Goal: Task Accomplishment & Management: Use online tool/utility

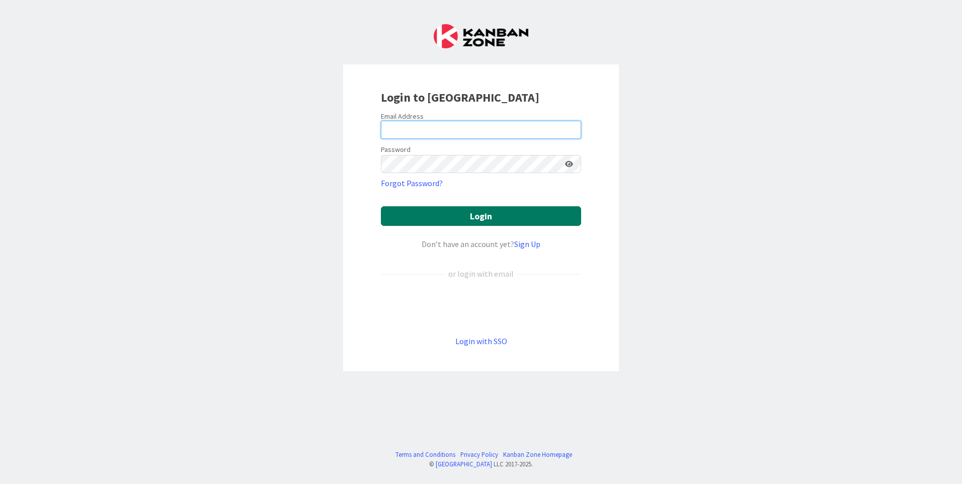
type input "[EMAIL_ADDRESS][DOMAIN_NAME]"
click at [426, 221] on button "Login" at bounding box center [481, 216] width 200 height 20
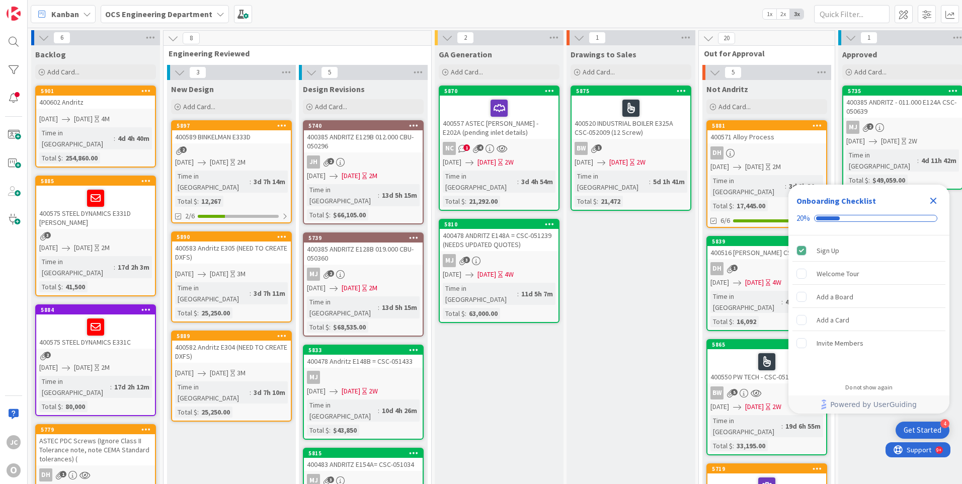
click at [931, 199] on icon "Close Checklist" at bounding box center [933, 201] width 7 height 7
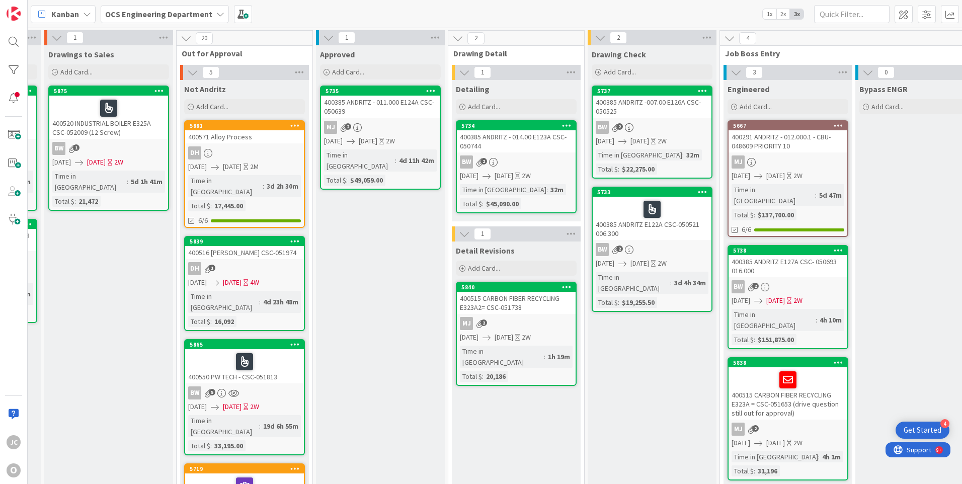
scroll to position [0, 571]
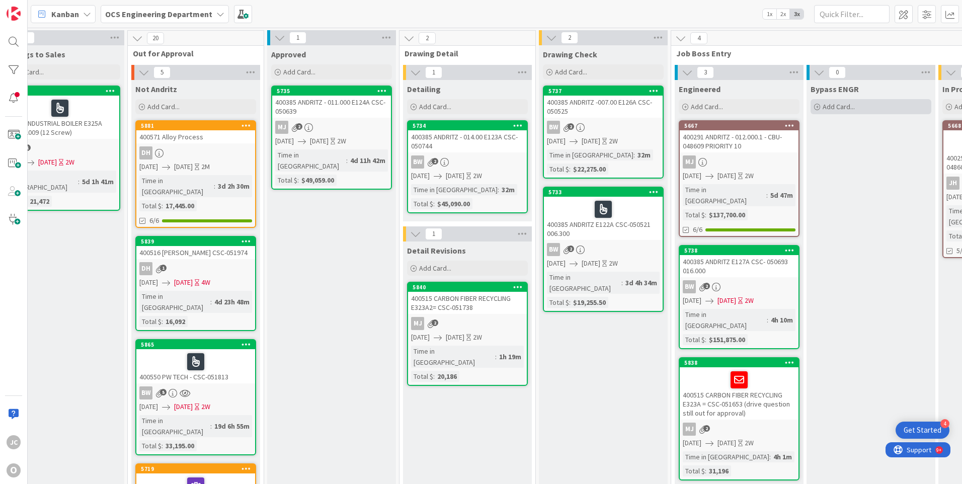
click at [817, 107] on icon at bounding box center [817, 107] width 6 height 6
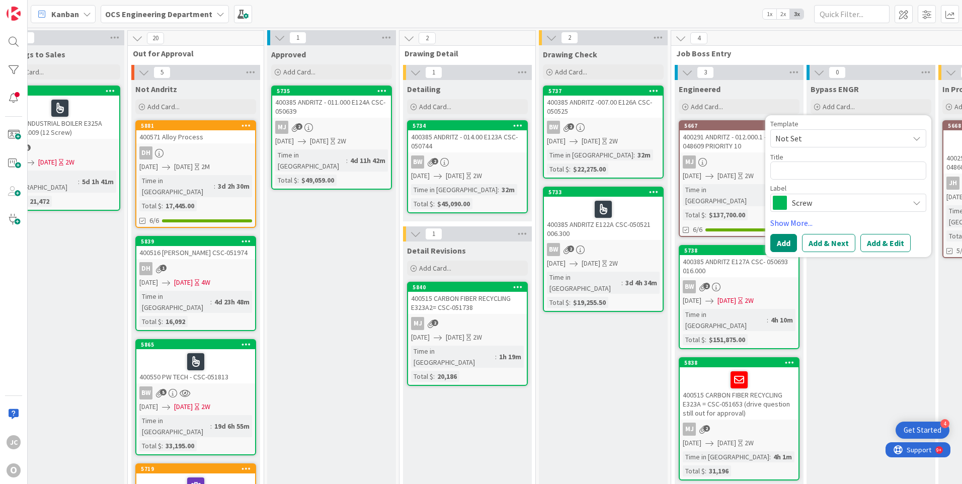
type textarea "x"
type textarea "4"
type textarea "x"
type textarea "40"
type textarea "x"
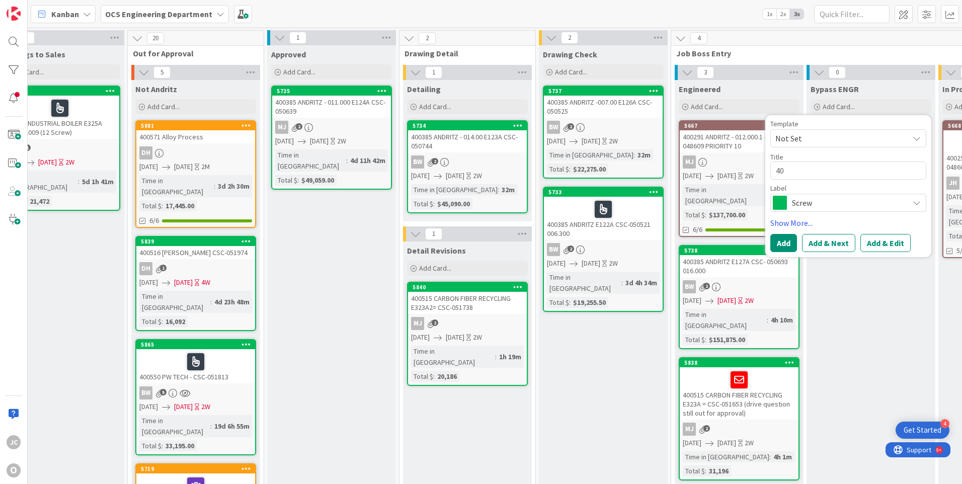
type textarea "400"
type textarea "x"
type textarea "4006"
type textarea "x"
type textarea "40061"
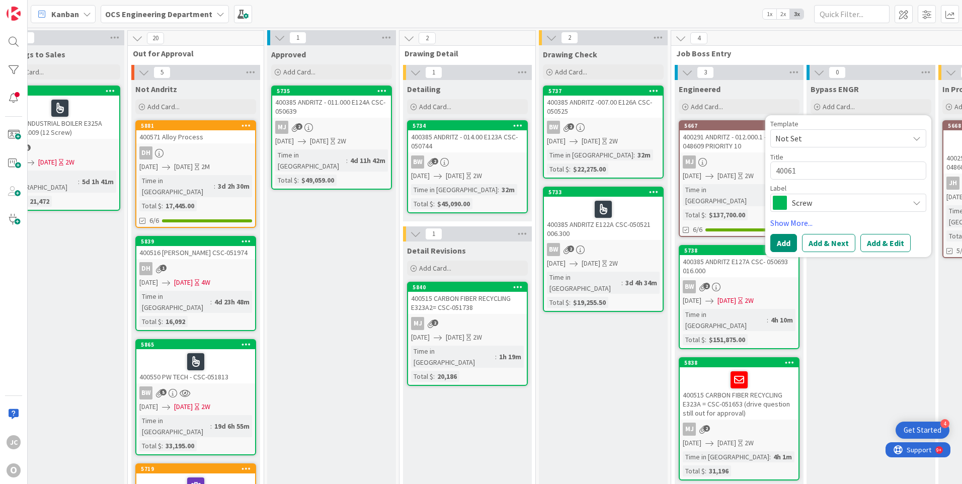
type textarea "x"
type textarea "400612"
type textarea "x"
type textarea "400612"
type textarea "x"
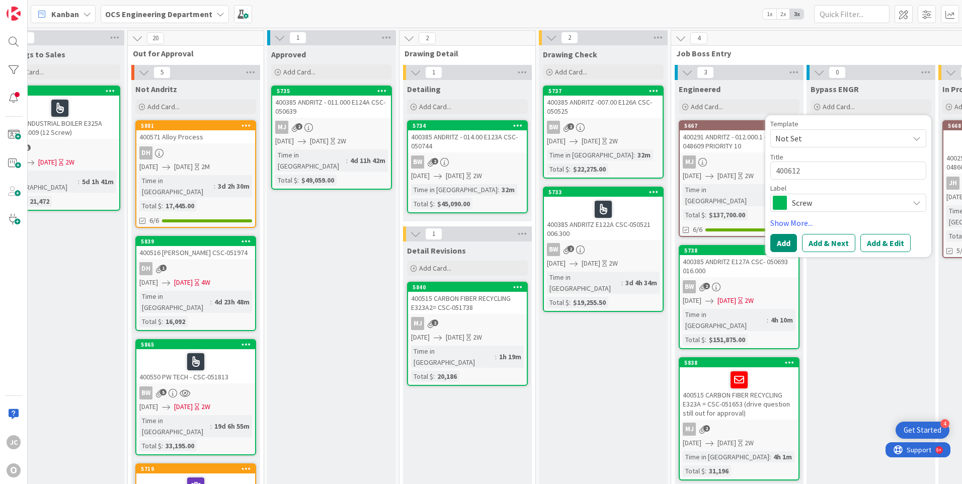
type textarea "400612 i"
type textarea "x"
type textarea "400612 id"
type textarea "x"
type textarea "400612 idi"
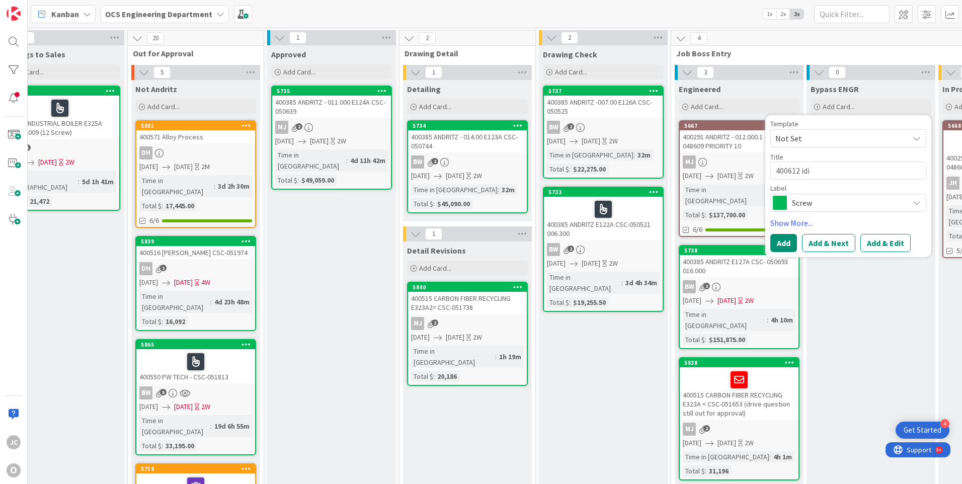
type textarea "x"
type textarea "400612 id"
type textarea "x"
type textarea "400612 i"
type textarea "x"
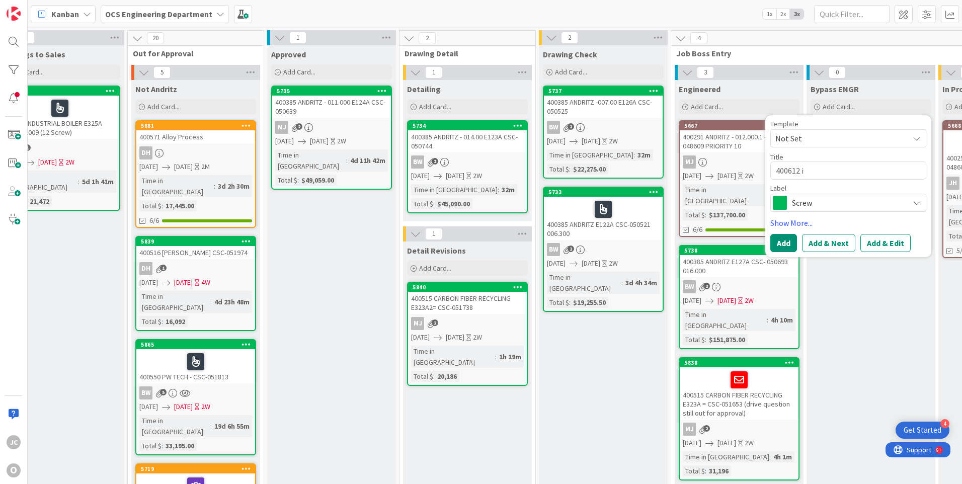
type textarea "400612"
type textarea "x"
type textarea "400612 I"
type textarea "x"
type textarea "400612 ID"
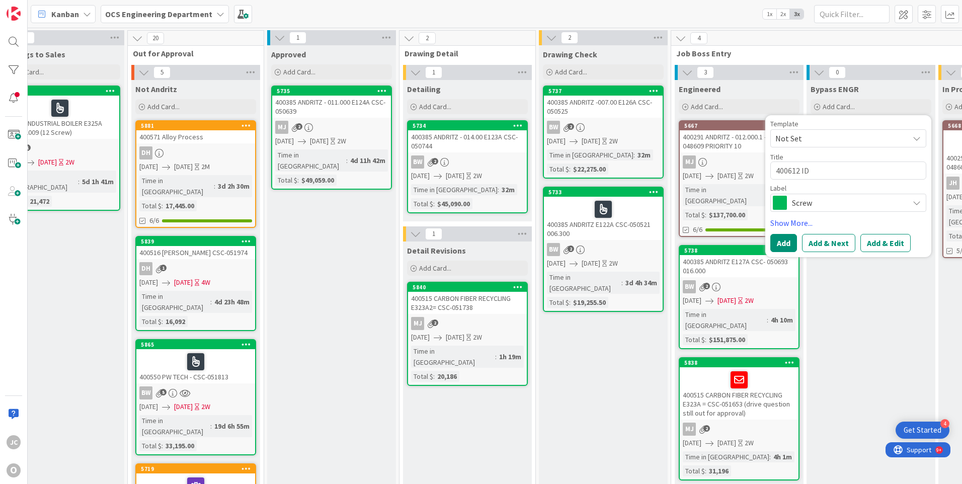
type textarea "x"
type textarea "400612 IDI"
click at [820, 203] on span "Screw" at bounding box center [848, 203] width 112 height 14
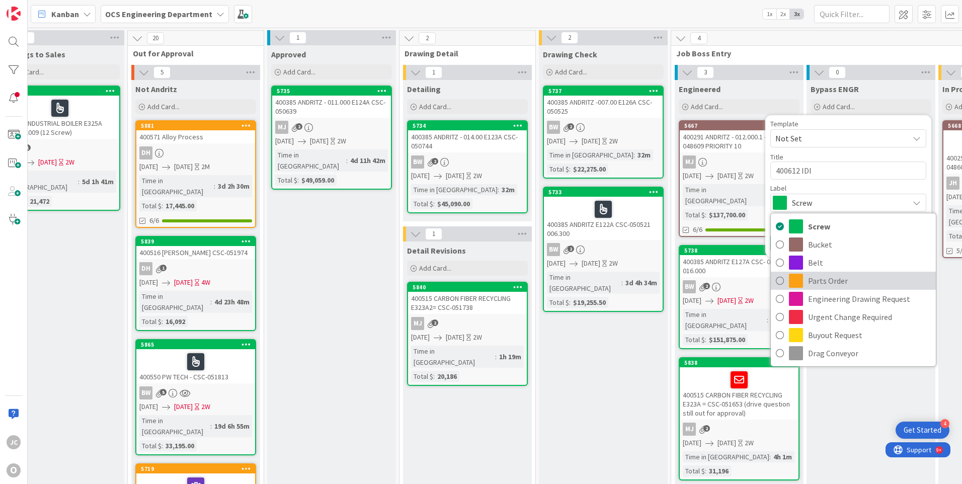
click at [809, 284] on span "Parts Order" at bounding box center [869, 280] width 123 height 15
type textarea "x"
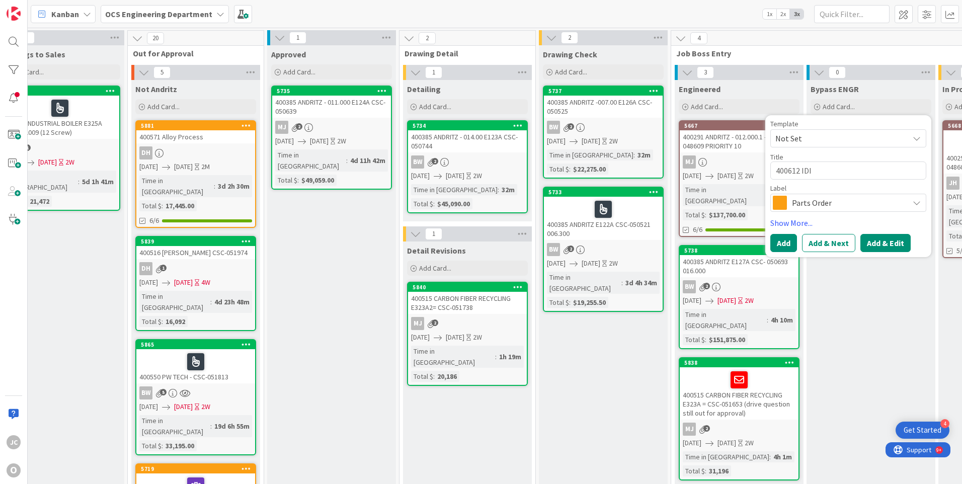
click at [878, 244] on button "Add & Edit" at bounding box center [885, 243] width 50 height 18
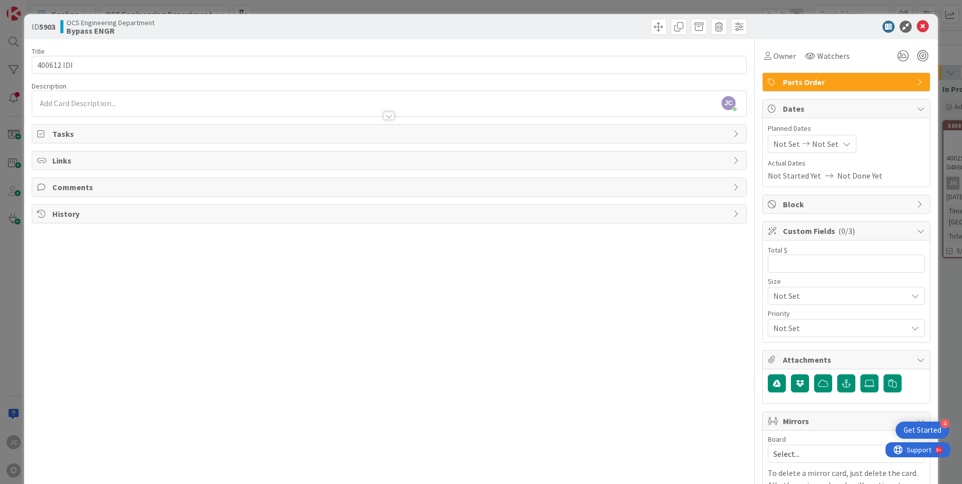
scroll to position [0, 571]
click at [821, 58] on span "Watchers" at bounding box center [833, 56] width 33 height 12
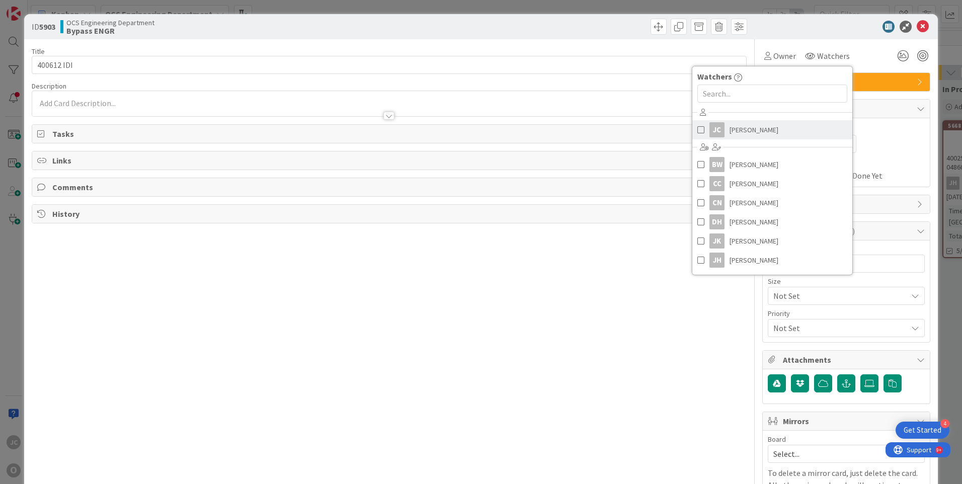
click at [730, 129] on span "[PERSON_NAME]" at bounding box center [753, 129] width 49 height 15
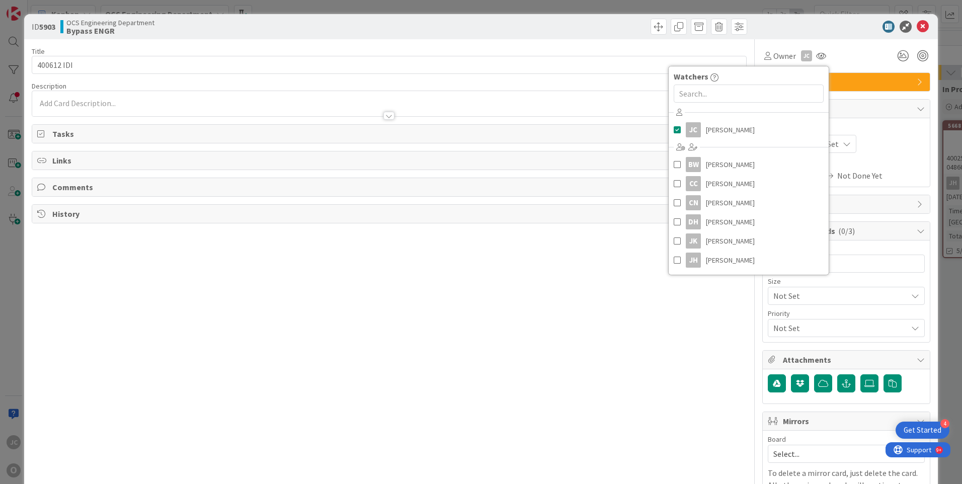
click at [880, 156] on div "Planned Dates Not Set Not Set Actual Dates Not Started Yet Not Done Yet" at bounding box center [846, 152] width 157 height 58
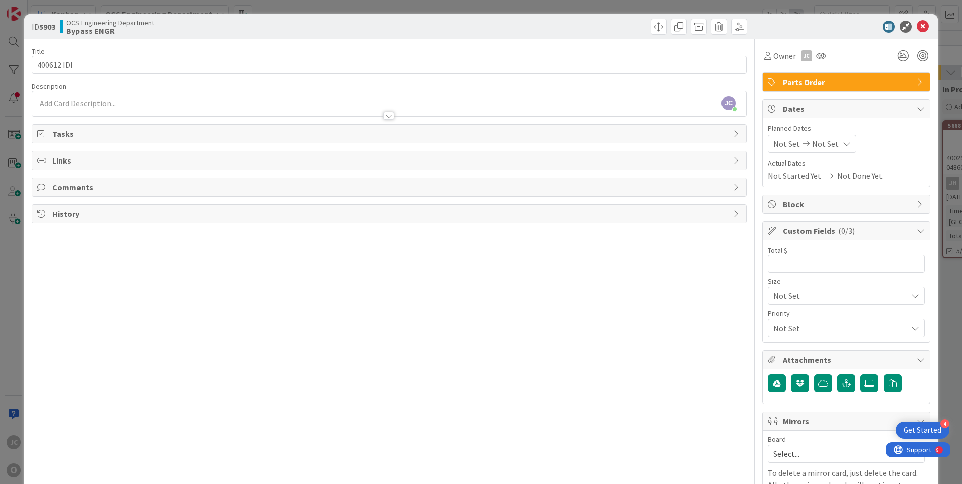
click at [780, 143] on span "Not Set" at bounding box center [786, 144] width 27 height 12
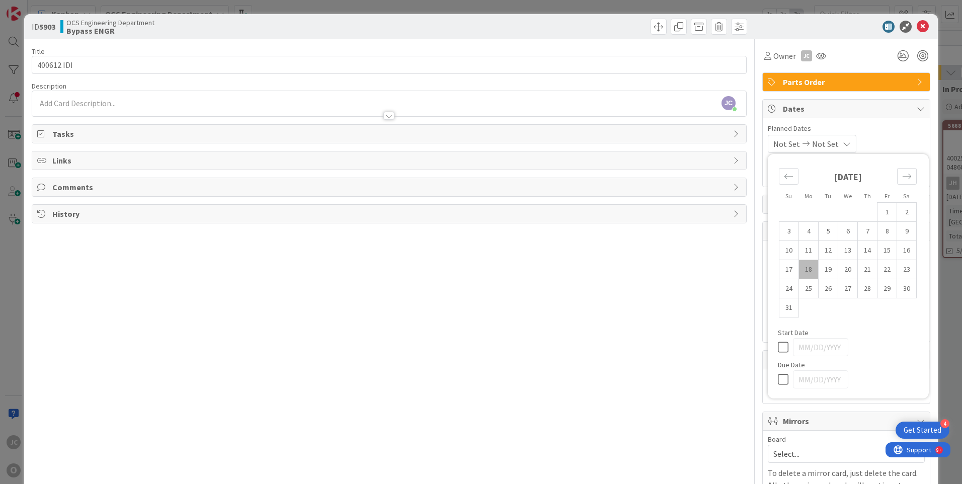
click at [800, 267] on td "18" at bounding box center [809, 269] width 20 height 19
type input "[DATE]"
click at [848, 144] on icon at bounding box center [844, 144] width 8 height 8
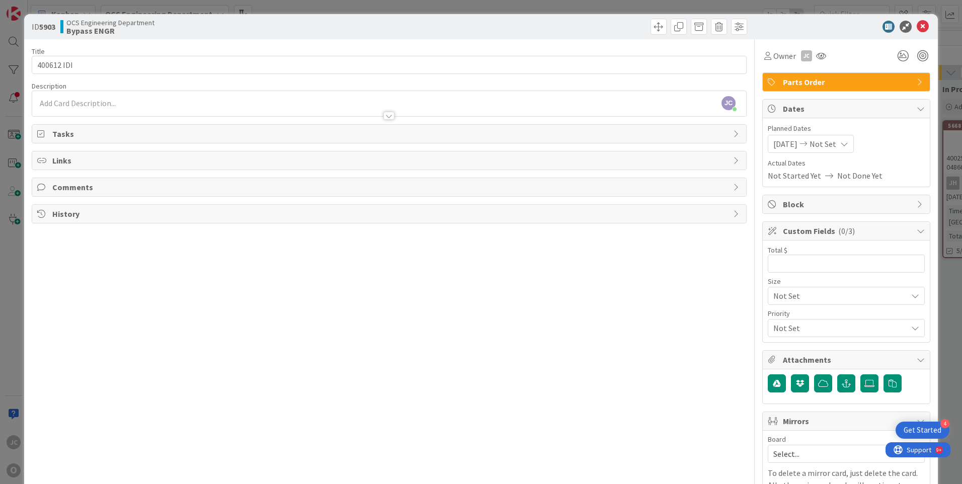
click at [847, 143] on icon at bounding box center [844, 144] width 8 height 8
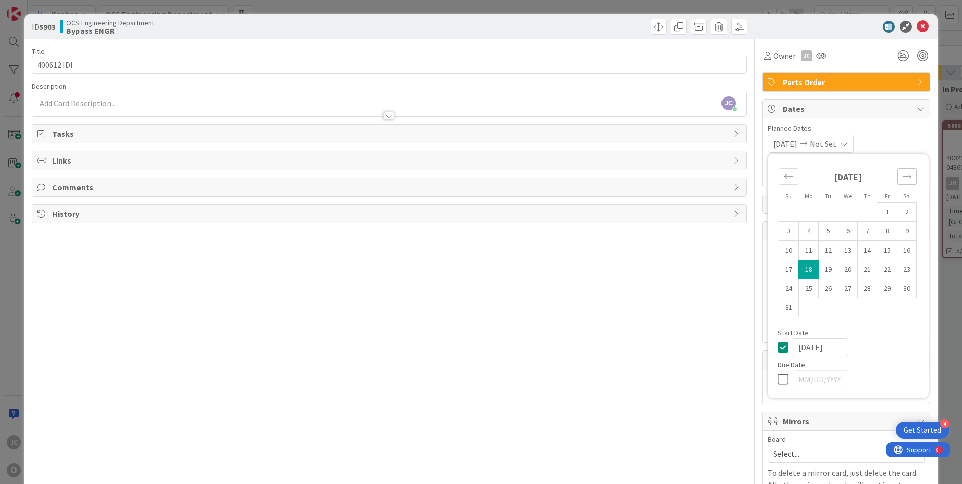
click at [902, 179] on icon "Move forward to switch to the next month." at bounding box center [907, 177] width 10 height 10
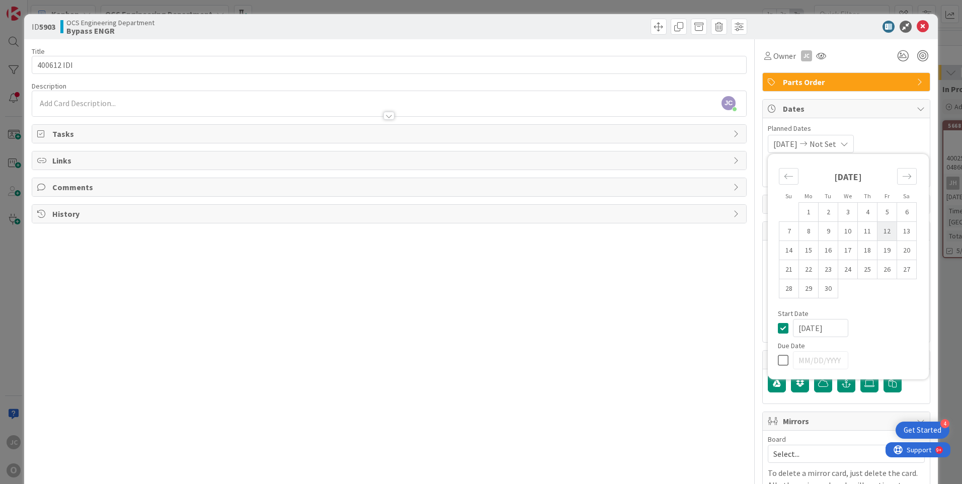
click at [880, 232] on td "12" at bounding box center [887, 231] width 20 height 19
type input "[DATE]"
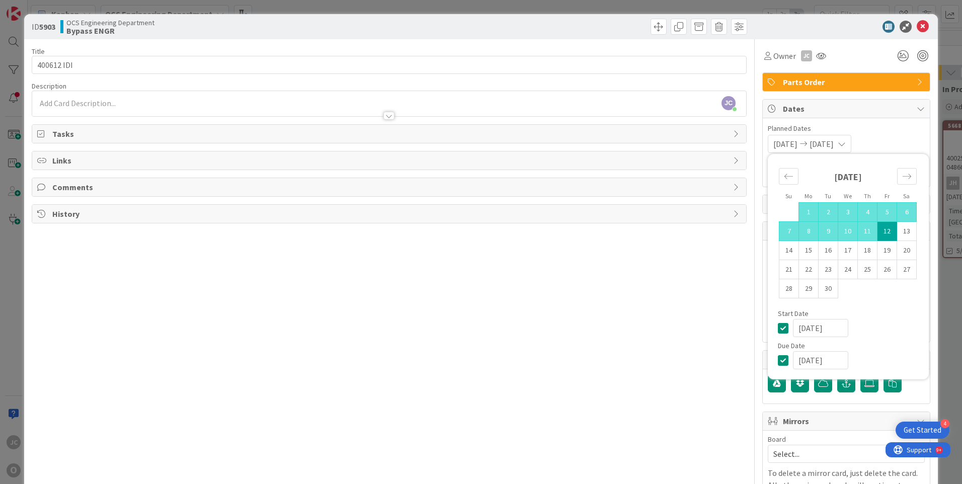
click at [644, 303] on div "Title 10 / 128 400612 IDI Description JC Jeff Clarkson just joined Owner JC Par…" at bounding box center [389, 287] width 715 height 496
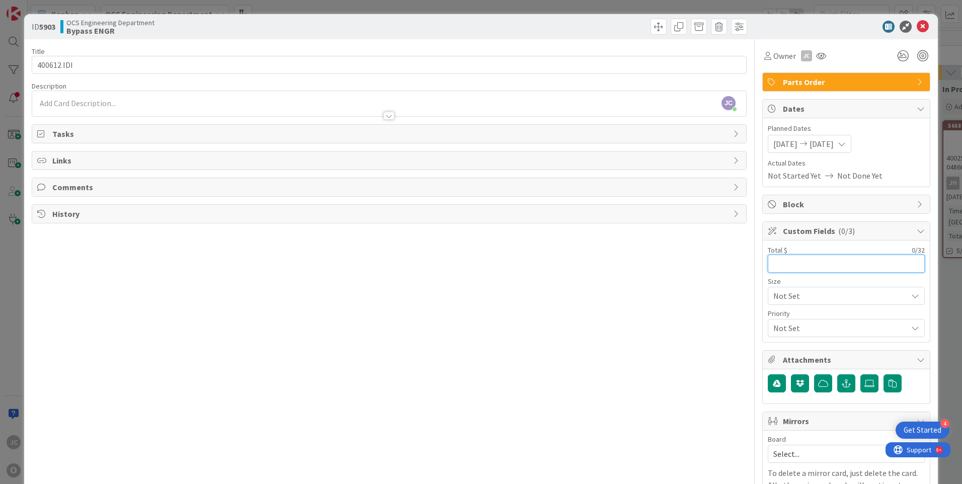
click at [778, 266] on input "text" at bounding box center [846, 263] width 157 height 18
type input "6,385.03"
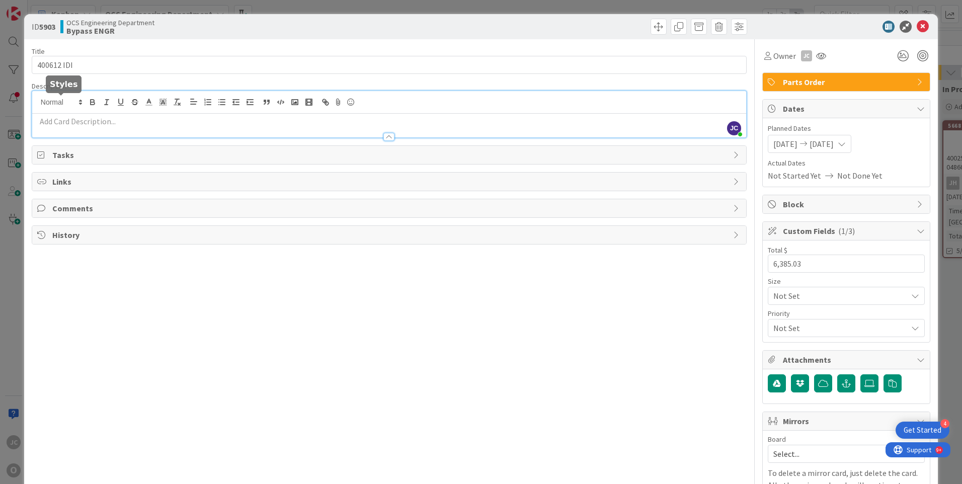
click at [66, 103] on div "JC Jeff Clarkson just joined" at bounding box center [389, 114] width 714 height 46
click at [52, 124] on p at bounding box center [389, 122] width 704 height 12
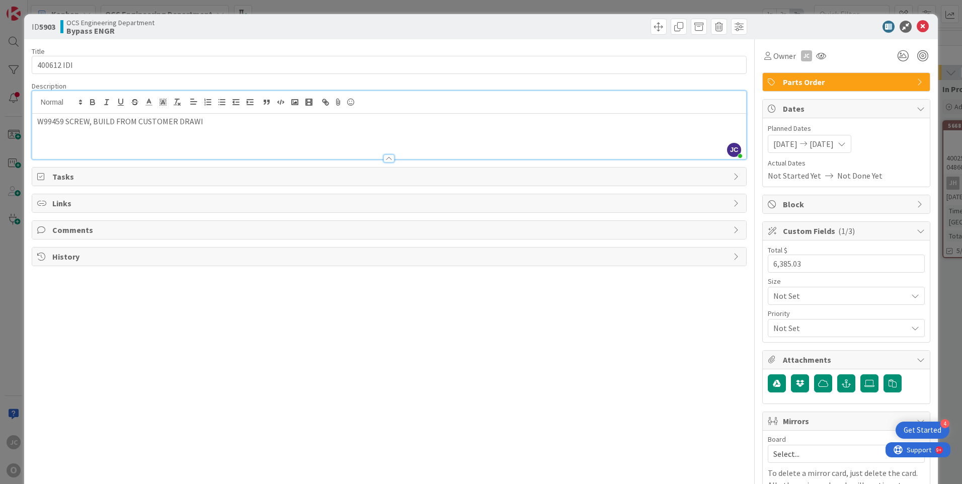
click at [178, 131] on div "W99459 SCREW, BUILD FROM CUSTOMER DRAWI" at bounding box center [389, 136] width 714 height 45
click at [209, 122] on p "W99459 SCREW, BUILD FROM CUSTOMER DRAWI" at bounding box center [389, 122] width 704 height 12
click at [864, 383] on icon at bounding box center [869, 383] width 10 height 8
click at [860, 374] on input "file" at bounding box center [860, 374] width 0 height 0
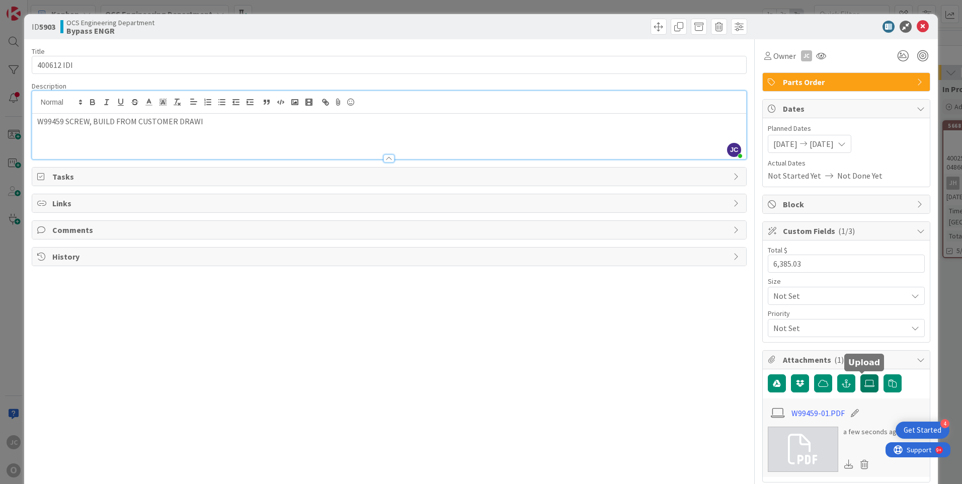
click at [864, 384] on icon at bounding box center [869, 383] width 10 height 8
click at [860, 374] on input "file" at bounding box center [860, 374] width 0 height 0
click at [864, 382] on icon at bounding box center [869, 383] width 10 height 8
click at [860, 374] on input "file" at bounding box center [860, 374] width 0 height 0
click at [176, 121] on p "W99459 SCREW, BUILD FROM CUSTOMER DRAWI" at bounding box center [389, 122] width 704 height 12
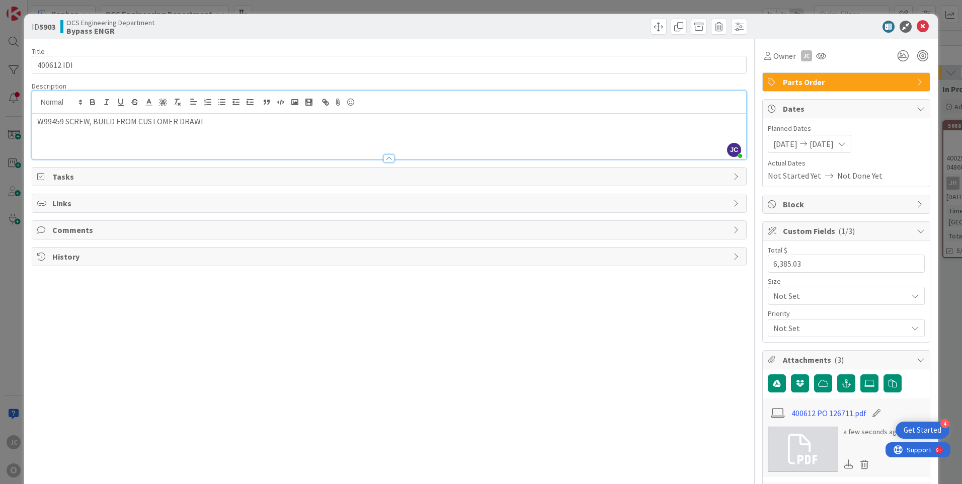
drag, startPoint x: 567, startPoint y: 237, endPoint x: 574, endPoint y: 229, distance: 10.0
click at [568, 237] on div "Comments" at bounding box center [389, 230] width 714 height 18
click at [916, 27] on icon at bounding box center [922, 27] width 12 height 12
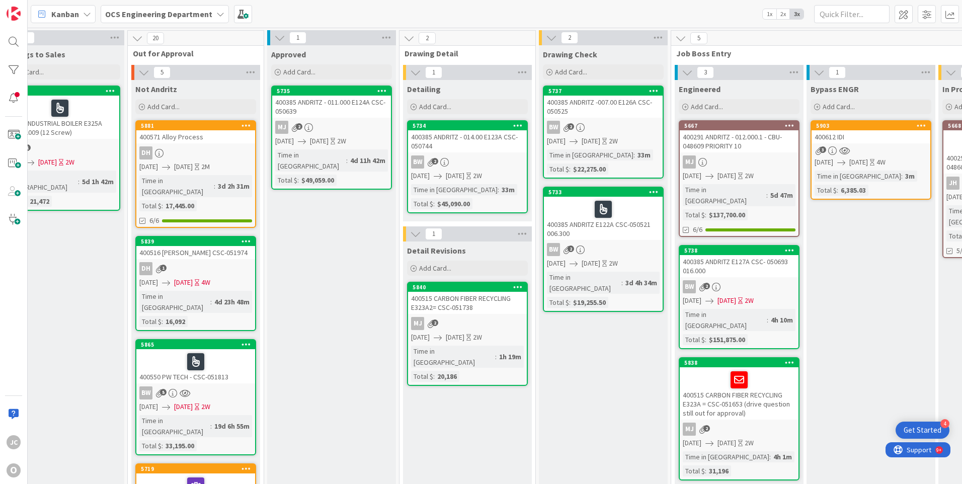
click at [862, 139] on div "400612 IDI" at bounding box center [870, 136] width 119 height 13
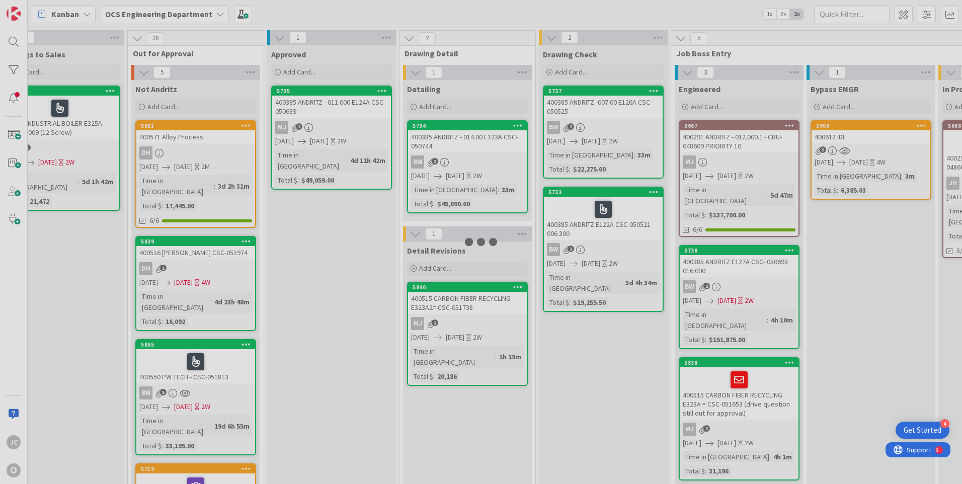
click at [862, 139] on div at bounding box center [481, 242] width 962 height 484
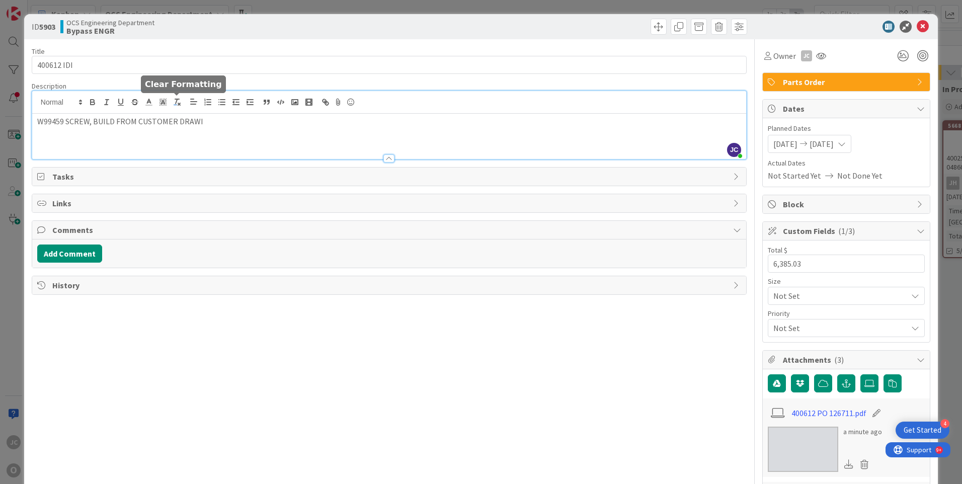
click at [176, 103] on div "[PERSON_NAME] just joined W99459 SCREW, BUILD FROM CUSTOMER DRAWI" at bounding box center [389, 125] width 714 height 68
click at [290, 348] on div "Title 10 / 128 400612 IDI Description JC Jeff Clarkson just joined W99459 SCREW…" at bounding box center [389, 409] width 715 height 741
click at [916, 25] on icon at bounding box center [922, 27] width 12 height 12
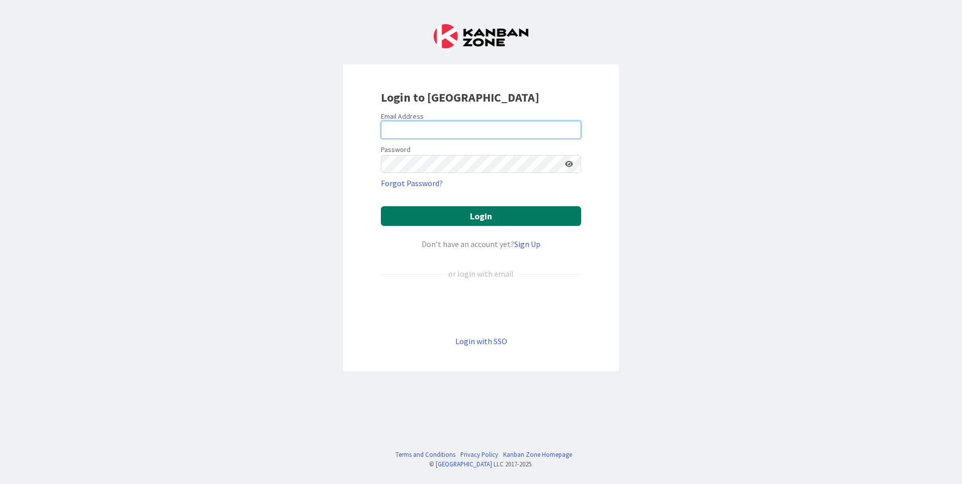
type input "[EMAIL_ADDRESS][DOMAIN_NAME]"
click at [516, 218] on button "Login" at bounding box center [481, 216] width 200 height 20
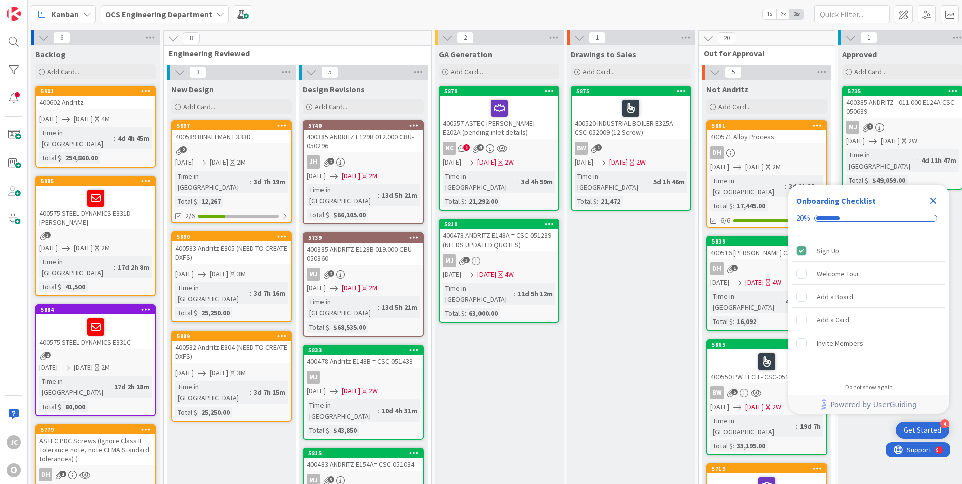
click at [933, 199] on icon "Close Checklist" at bounding box center [933, 201] width 12 height 12
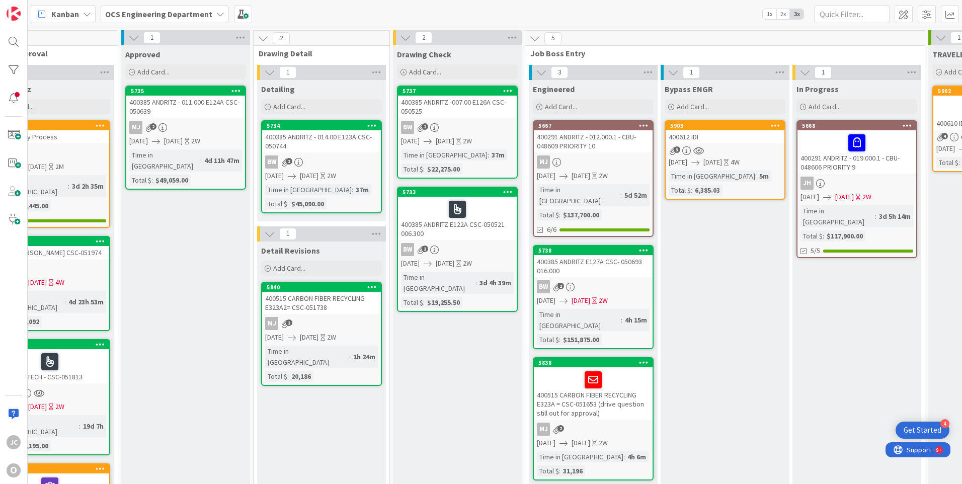
scroll to position [0, 715]
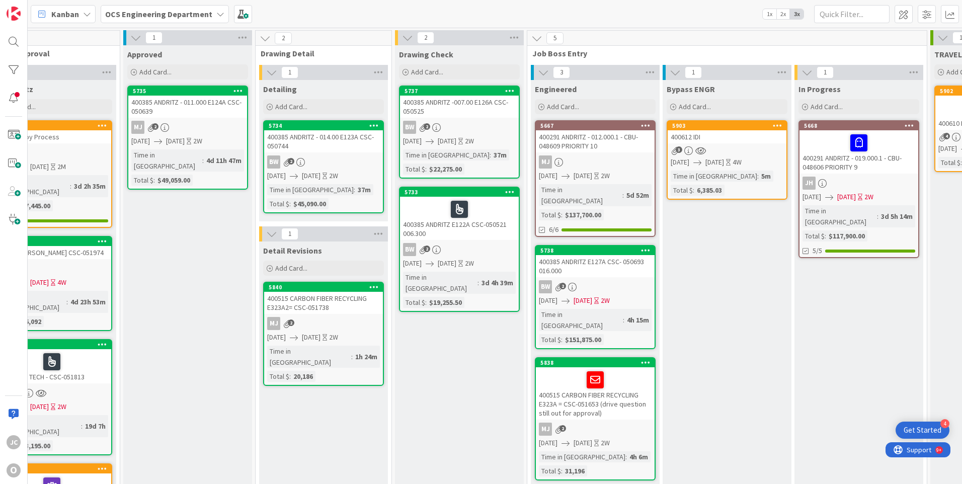
click at [734, 153] on div "3" at bounding box center [726, 150] width 119 height 9
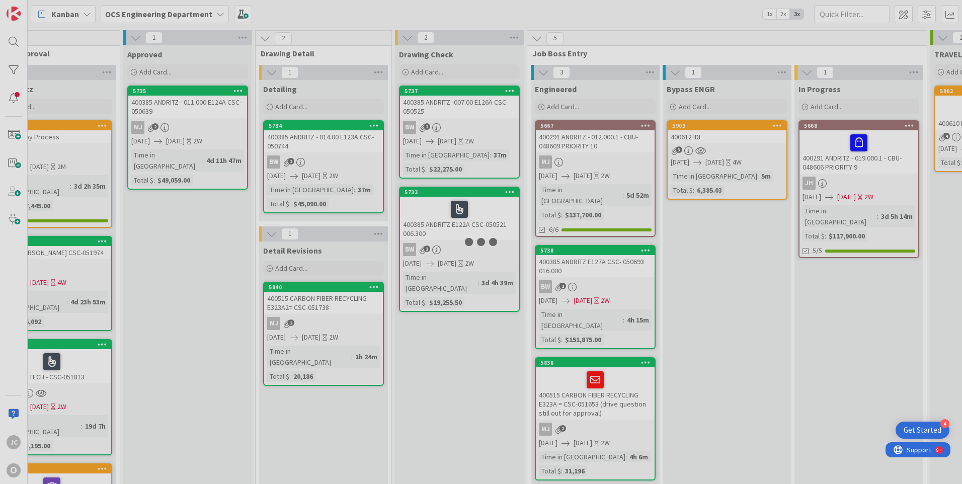
click at [734, 153] on div at bounding box center [481, 242] width 962 height 484
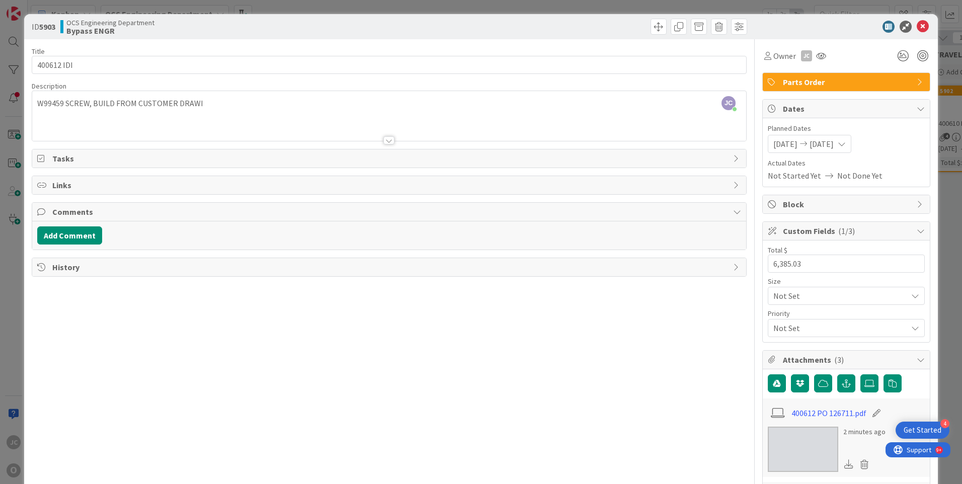
click at [176, 103] on div "[PERSON_NAME] just joined W99459 SCREW, BUILD FROM CUSTOMER DRAWI" at bounding box center [389, 116] width 714 height 50
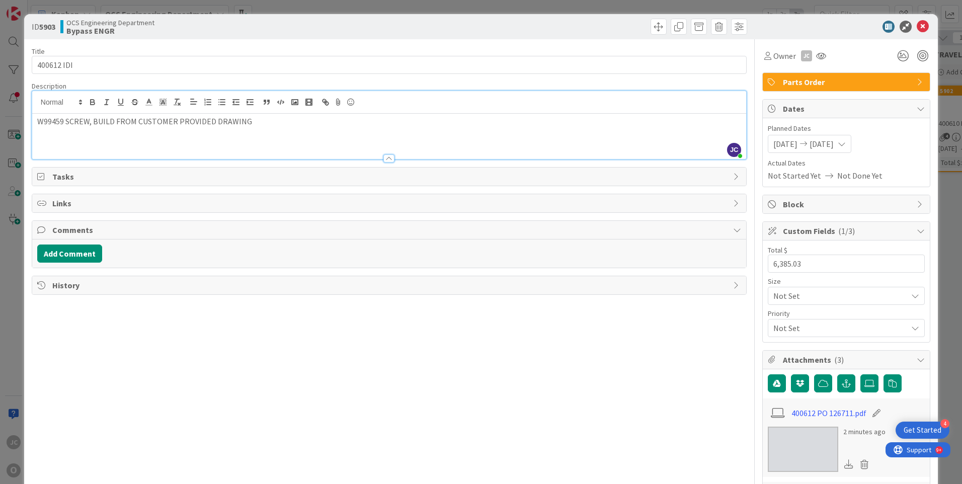
click at [393, 364] on div "Title 10 / 128 400612 IDI Description [PERSON_NAME] just joined W99459 SCREW, B…" at bounding box center [389, 409] width 715 height 741
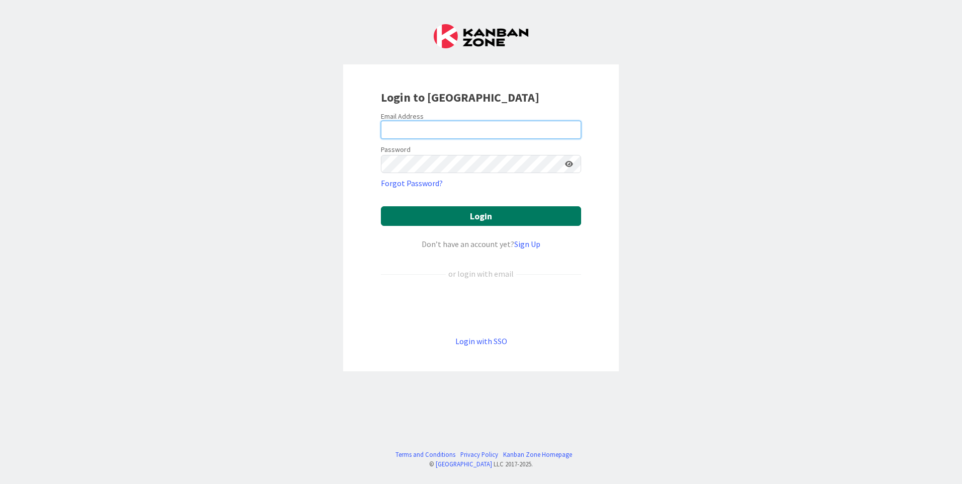
type input "[EMAIL_ADDRESS][DOMAIN_NAME]"
click at [431, 218] on button "Login" at bounding box center [481, 216] width 200 height 20
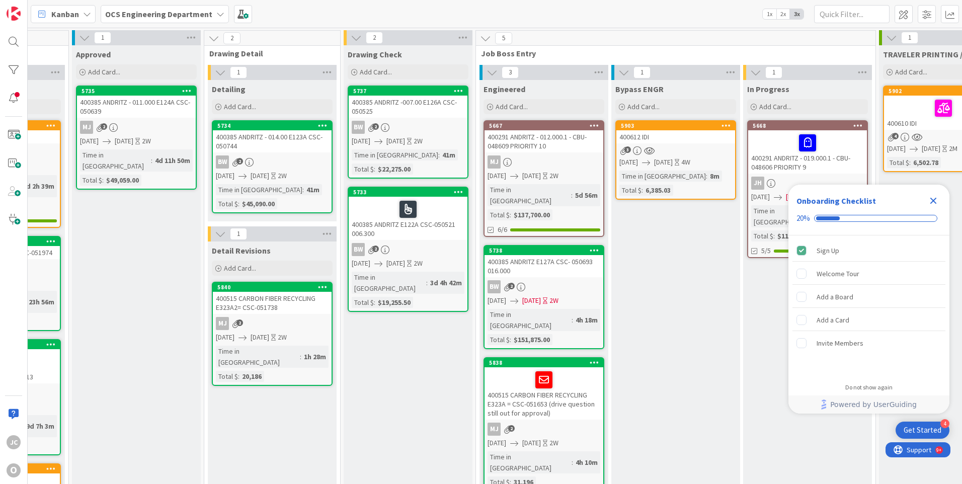
scroll to position [0, 767]
click at [681, 146] on div "3" at bounding box center [675, 150] width 119 height 9
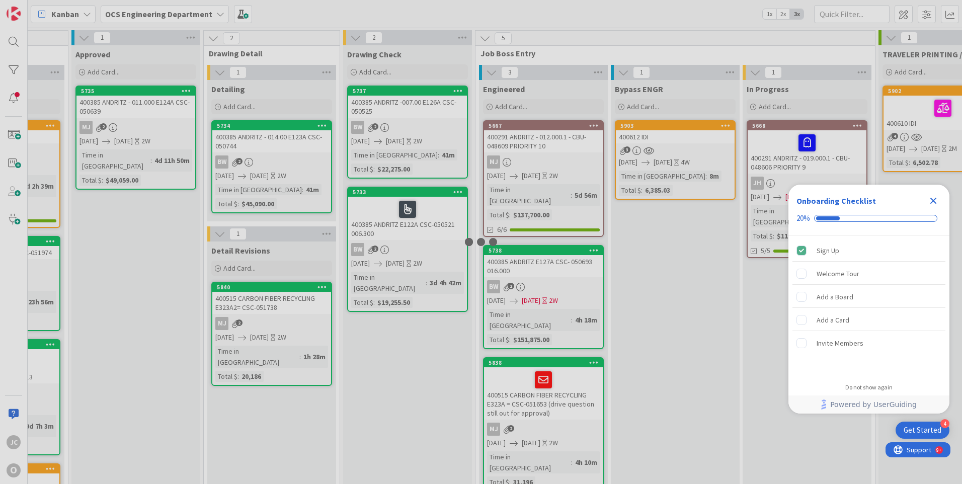
click at [681, 146] on div at bounding box center [481, 242] width 962 height 484
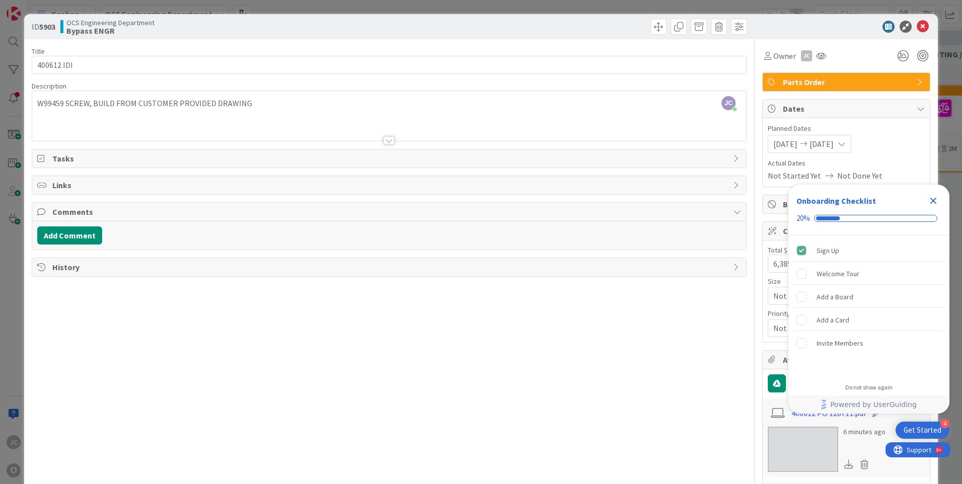
click at [933, 201] on icon "Close Checklist" at bounding box center [933, 201] width 7 height 7
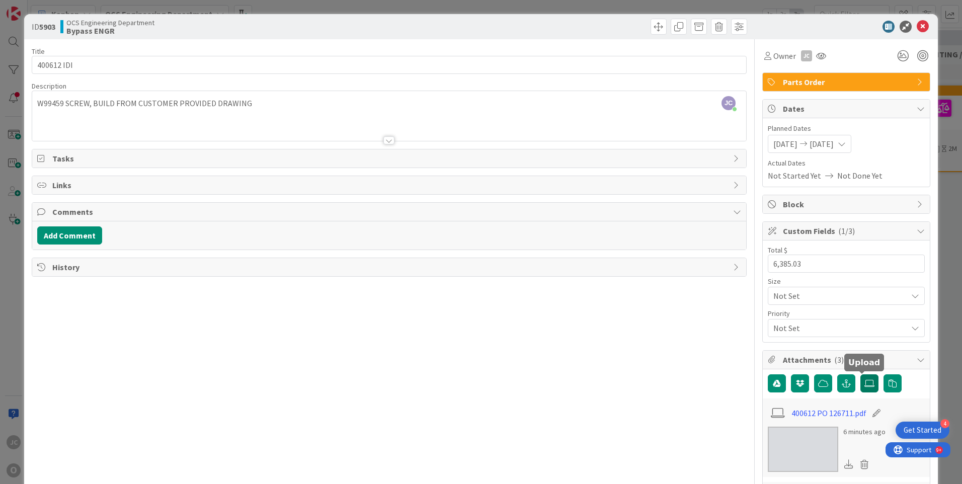
click at [864, 384] on icon at bounding box center [869, 383] width 10 height 8
click at [860, 374] on input "file" at bounding box center [860, 374] width 0 height 0
click at [916, 26] on icon at bounding box center [922, 27] width 12 height 12
